Goal: Information Seeking & Learning: Learn about a topic

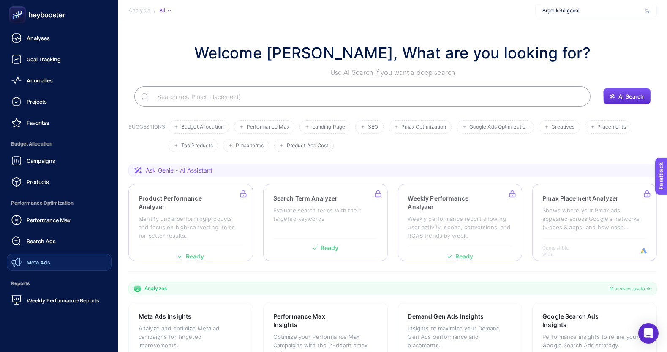
click at [51, 258] on link "Meta Ads" at bounding box center [59, 262] width 105 height 17
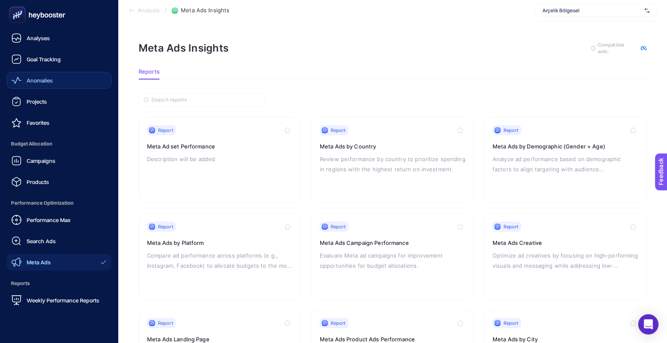
click at [36, 79] on span "Anomalies" at bounding box center [40, 80] width 26 height 7
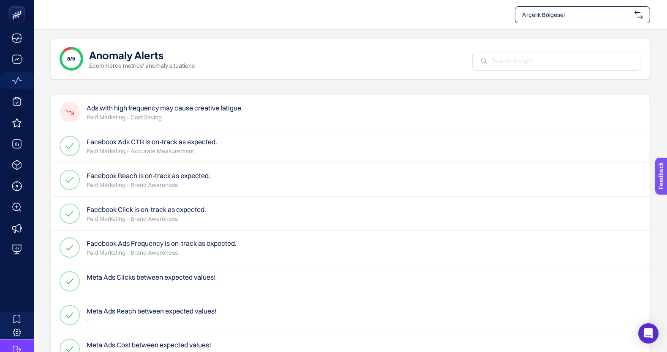
click at [169, 106] on h4 "Ads with high frequency may cause creative fatigue." at bounding box center [165, 108] width 156 height 10
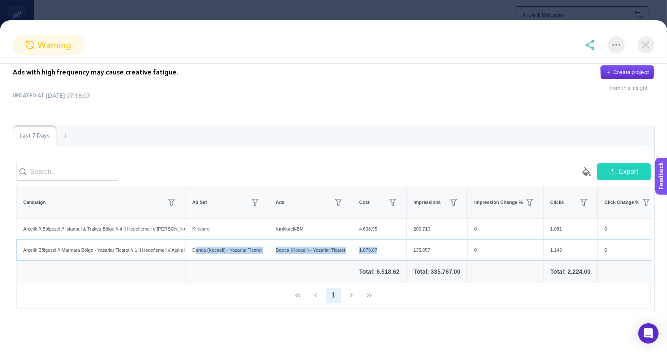
drag, startPoint x: 196, startPoint y: 251, endPoint x: 379, endPoint y: 255, distance: 183.0
click at [379, 255] on tr "Arçelik Bölgesel // [GEOGRAPHIC_DATA] - Yazarlar Ticaret // 1 İl Hedeflemeli //…" at bounding box center [428, 249] width 824 height 21
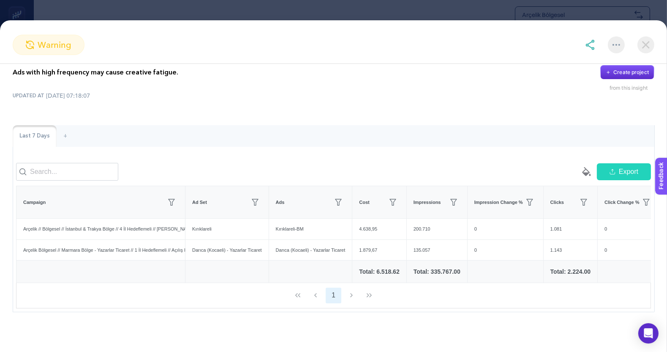
click at [369, 152] on div "Last 7 Days + empty paint-bucket-solid Export Campaign Ad Set Ads Cost Impressi…" at bounding box center [334, 218] width 642 height 187
click at [649, 47] on img at bounding box center [646, 44] width 17 height 17
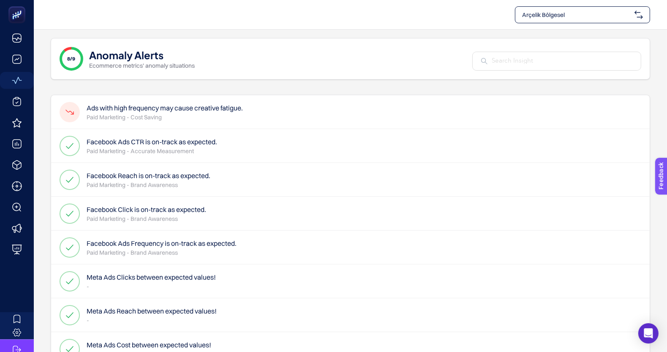
scroll to position [60, 0]
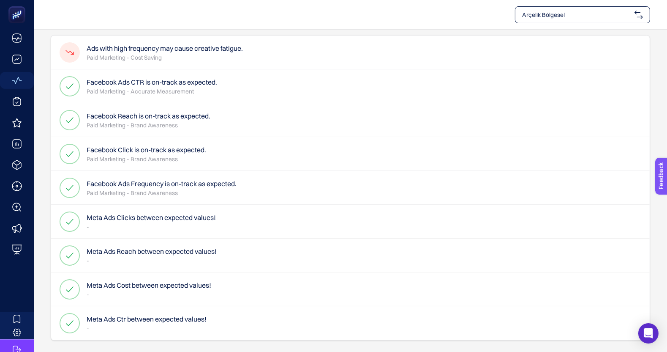
click at [539, 18] on span "Arçelik Bölgesel" at bounding box center [576, 15] width 109 height 8
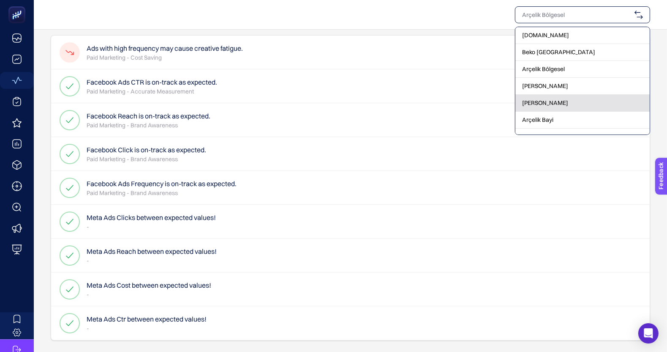
click at [554, 103] on span "[PERSON_NAME]" at bounding box center [545, 102] width 46 height 8
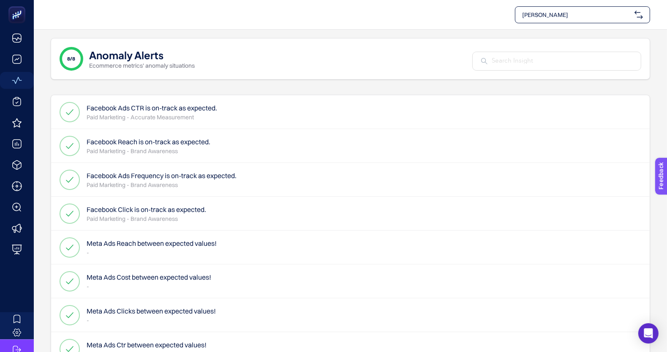
click at [562, 18] on span "[PERSON_NAME]" at bounding box center [576, 15] width 109 height 8
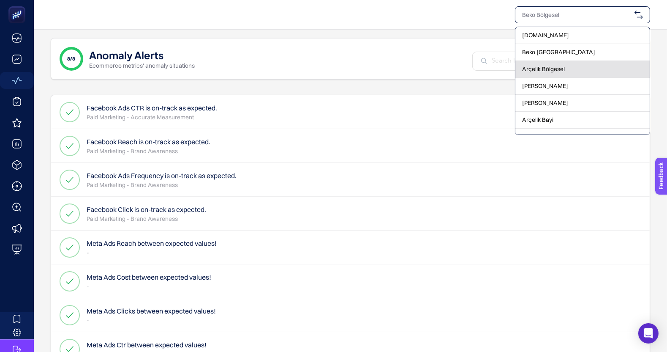
click at [551, 69] on span "Arçelik Bölgesel" at bounding box center [543, 69] width 43 height 8
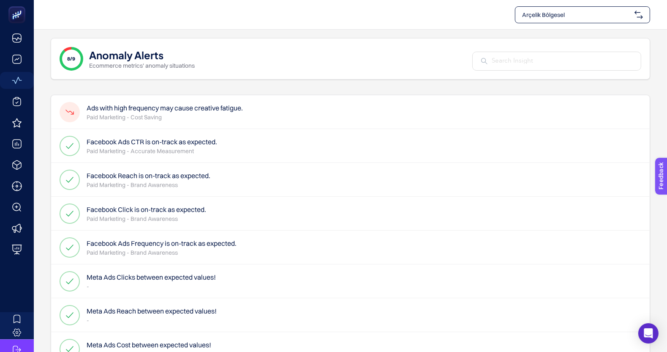
click at [184, 106] on h4 "Ads with high frequency may cause creative fatigue." at bounding box center [165, 108] width 156 height 10
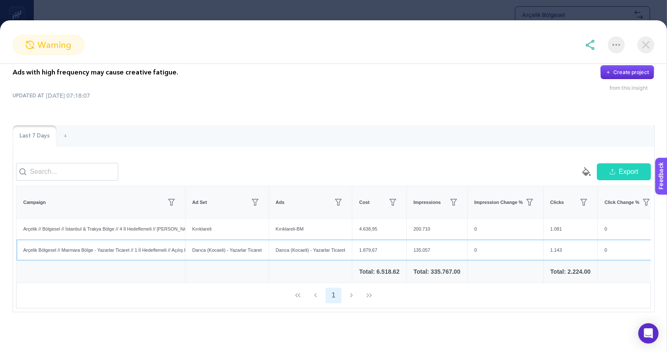
click at [306, 243] on div "Darıca (Kocaeli) - Yazarlar Ticaret" at bounding box center [310, 250] width 83 height 21
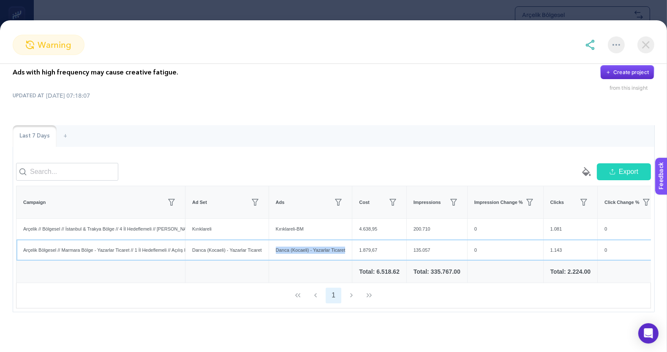
click at [306, 243] on div "Darıca (Kocaeli) - Yazarlar Ticaret" at bounding box center [310, 250] width 83 height 21
click at [71, 243] on div "Arçelik Bölgesel // Marmara Bölge - Yazarlar Ticaret // 1 İl Hedeflemeli // Açı…" at bounding box center [100, 250] width 169 height 21
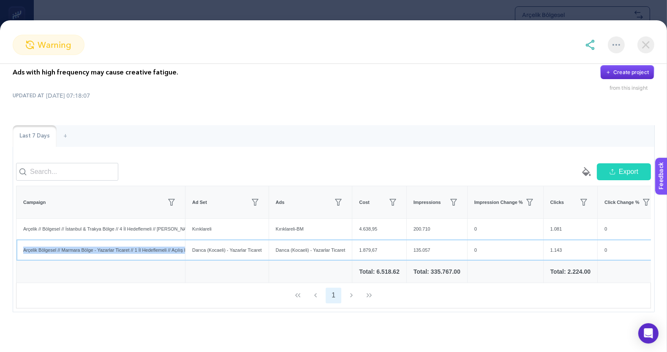
scroll to position [0, 169]
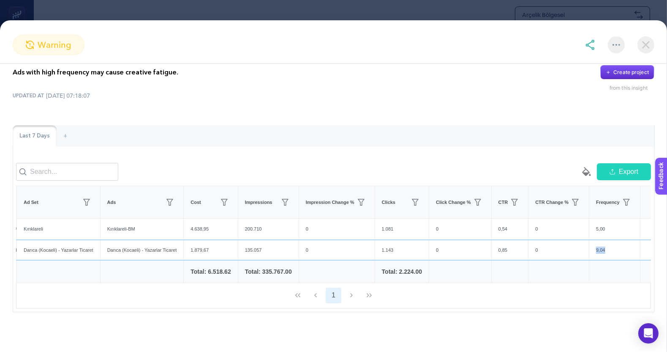
drag, startPoint x: 587, startPoint y: 240, endPoint x: 571, endPoint y: 236, distance: 16.1
click at [590, 240] on div "9,04" at bounding box center [615, 250] width 51 height 21
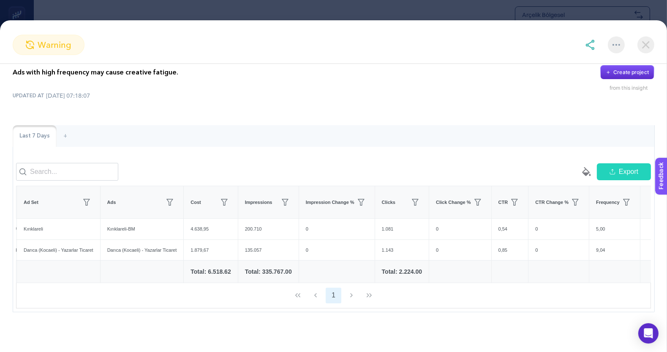
click at [519, 125] on div "Last 7 Days +" at bounding box center [334, 136] width 642 height 22
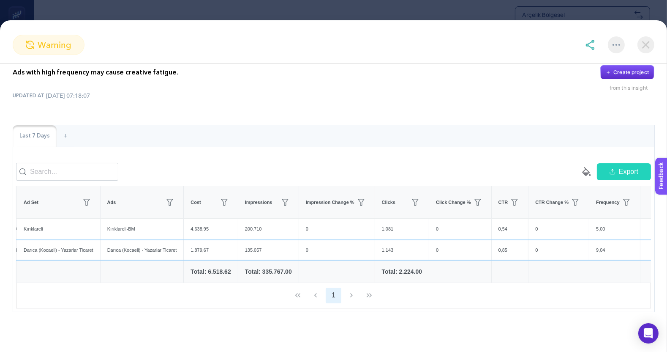
click at [590, 241] on div "9,04" at bounding box center [615, 250] width 51 height 21
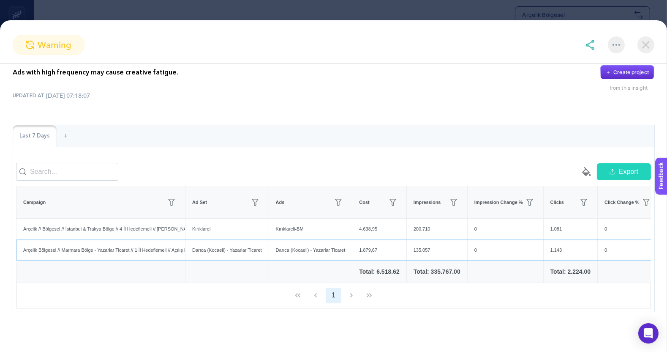
click at [205, 241] on div "Darıca (Kocaeli) - Yazarlar Ticaret" at bounding box center [227, 250] width 83 height 21
click at [226, 241] on div "Darıca (Kocaeli) - Yazarlar Ticaret" at bounding box center [227, 250] width 83 height 21
drag, startPoint x: 226, startPoint y: 241, endPoint x: 193, endPoint y: 243, distance: 33.5
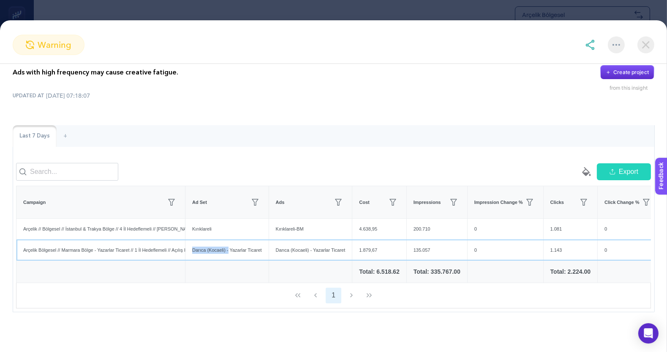
click at [193, 243] on div "Darıca (Kocaeli) - Yazarlar Ticaret" at bounding box center [227, 250] width 83 height 21
click at [237, 242] on div "Darıca (Kocaeli) - Yazarlar Ticaret" at bounding box center [227, 250] width 83 height 21
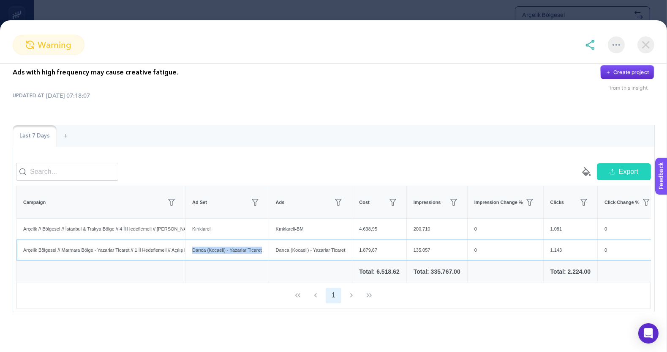
click at [237, 242] on div "Darıca (Kocaeli) - Yazarlar Ticaret" at bounding box center [227, 250] width 83 height 21
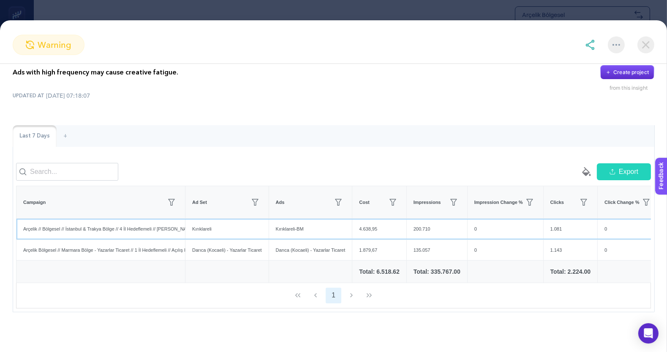
click at [115, 218] on div "Arçelik // Bölgesel // İstanbul & Trakya Bölge // 4 İl Hedeflemeli // [PERSON_N…" at bounding box center [100, 228] width 169 height 21
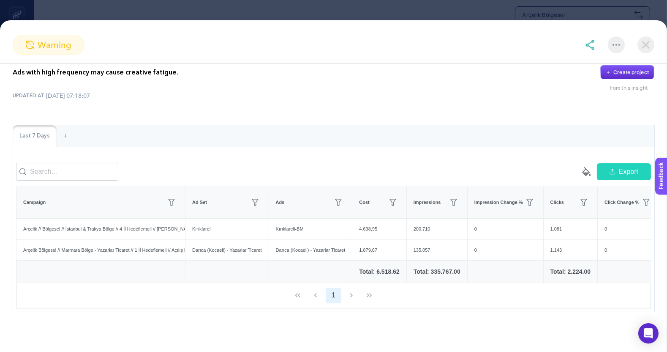
click at [268, 125] on div "Last 7 Days +" at bounding box center [334, 136] width 642 height 22
click at [653, 43] on img at bounding box center [646, 44] width 17 height 17
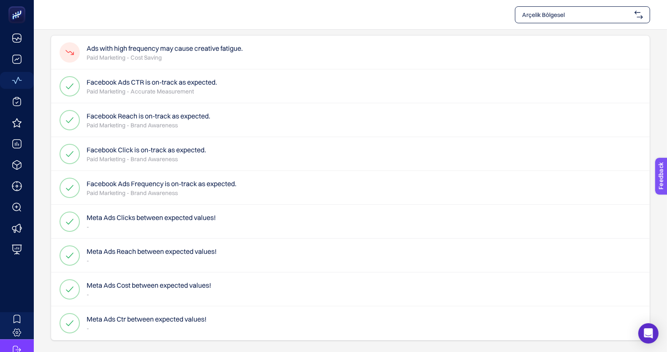
click at [430, 35] on div "Ads with high frequency may cause creative fatigue. Paid Marketing - Cost Saving" at bounding box center [350, 52] width 599 height 34
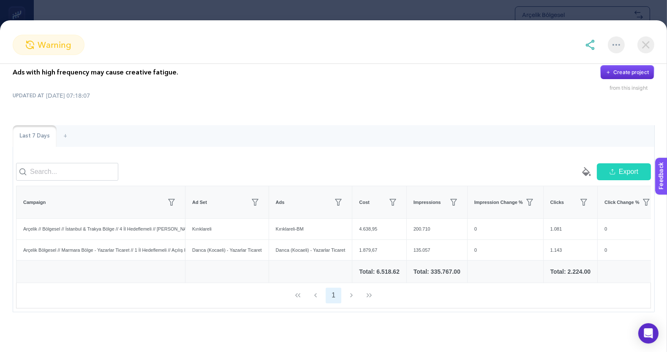
scroll to position [27, 0]
click at [516, 68] on div "Ads with high frequency may cause creative fatigue. Create project from this in…" at bounding box center [334, 78] width 642 height 26
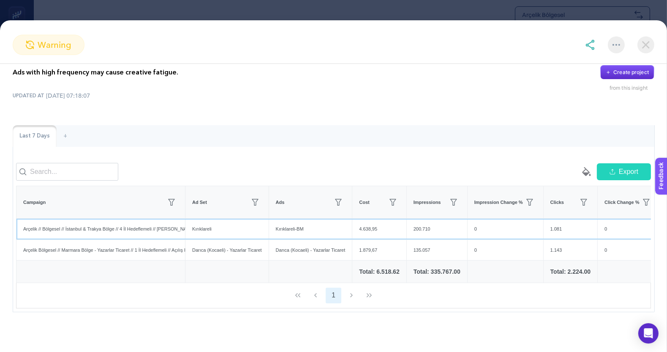
click at [297, 220] on div "Kırıklareli-BM" at bounding box center [310, 228] width 83 height 21
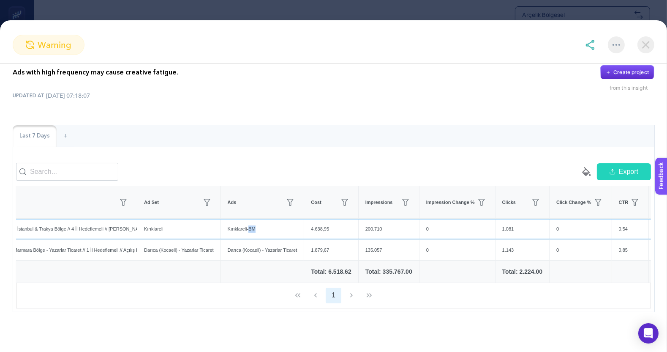
scroll to position [0, 0]
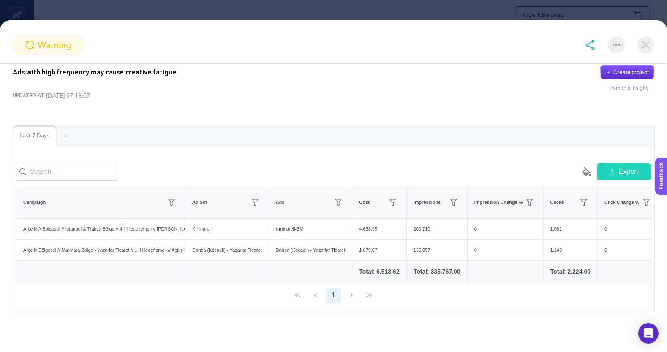
click at [266, 103] on div "Ads with high frequency may cause creative fatigue. Create project from this in…" at bounding box center [333, 188] width 667 height 272
click at [644, 50] on img at bounding box center [646, 44] width 17 height 17
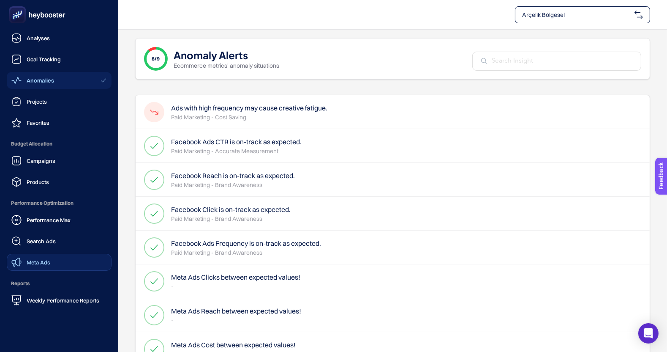
click at [52, 263] on link "Meta Ads" at bounding box center [59, 262] width 105 height 17
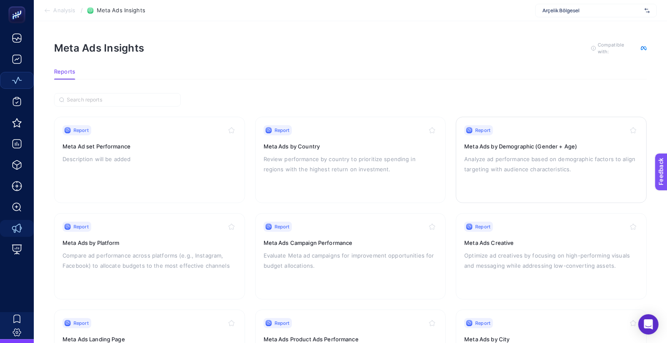
click at [539, 169] on p "Analyze ad performance based on demographic factors to align targeting with aud…" at bounding box center [551, 164] width 174 height 20
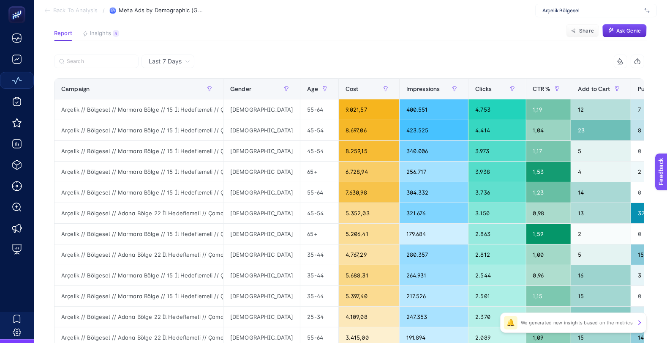
scroll to position [58, 0]
